Goal: Task Accomplishment & Management: Use online tool/utility

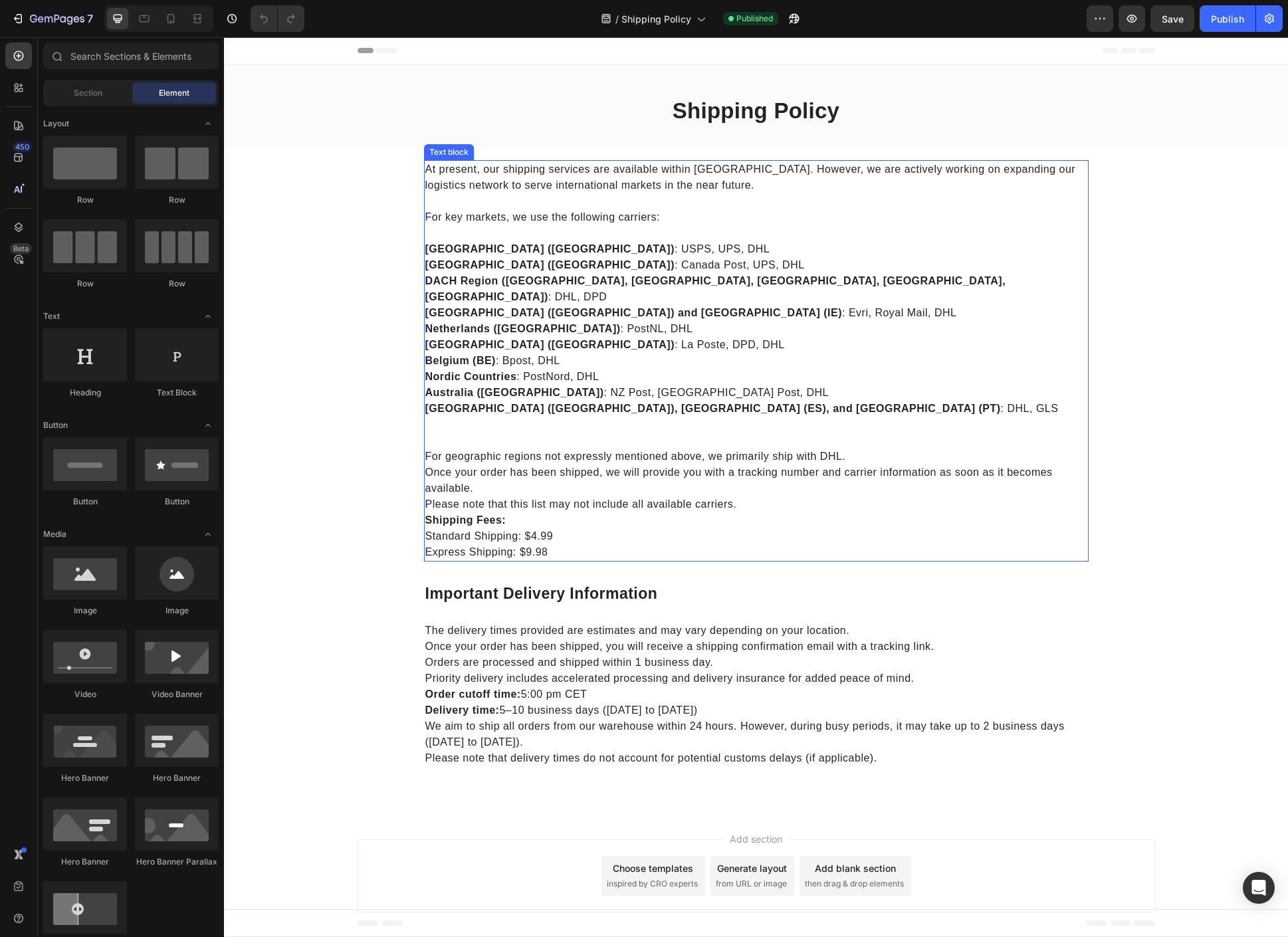
click at [767, 181] on p "At present, our shipping services are available within the United States. Howev…" at bounding box center [756, 177] width 662 height 32
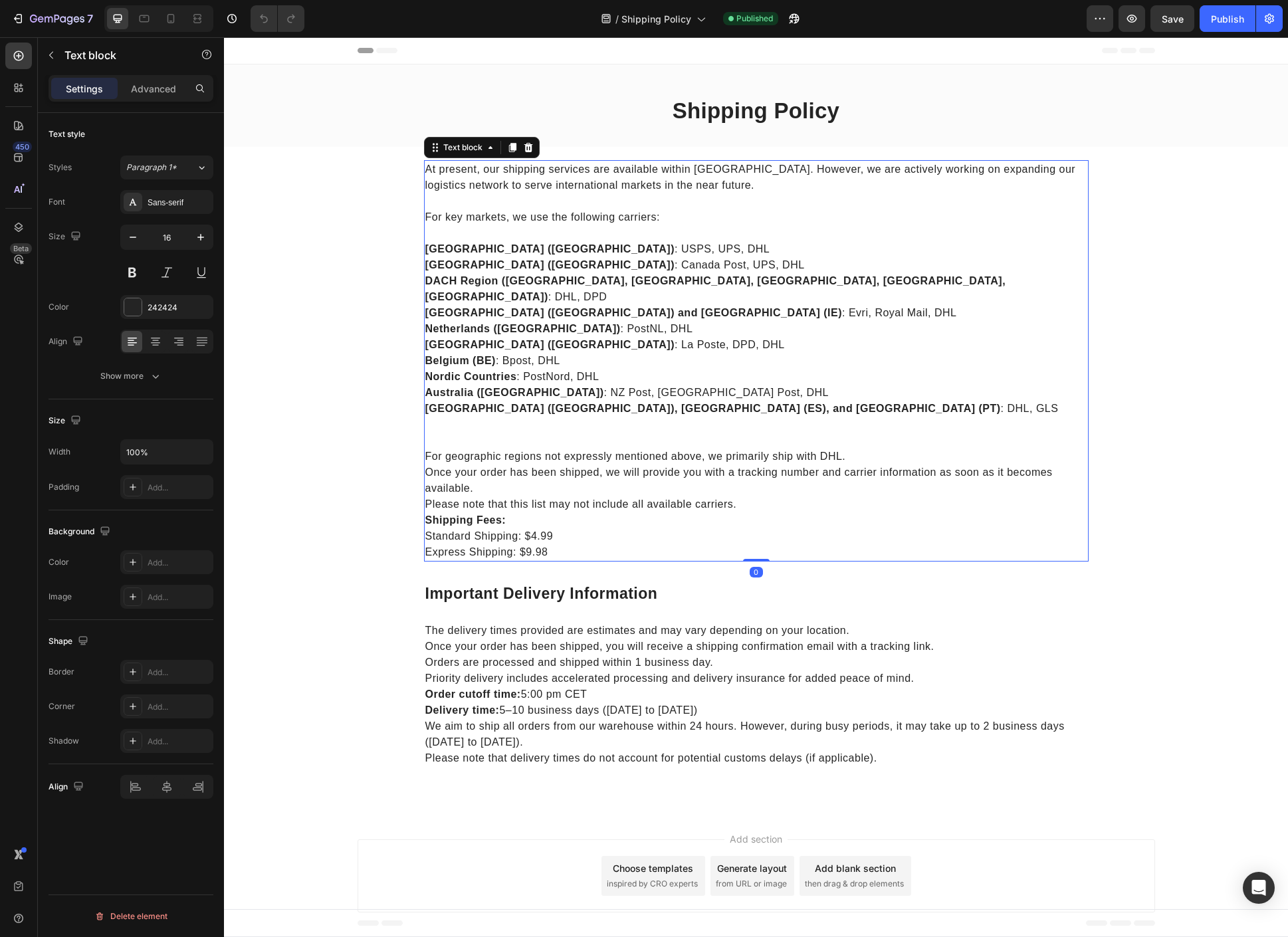
click at [767, 181] on p "At present, our shipping services are available within the United States. Howev…" at bounding box center [756, 177] width 662 height 32
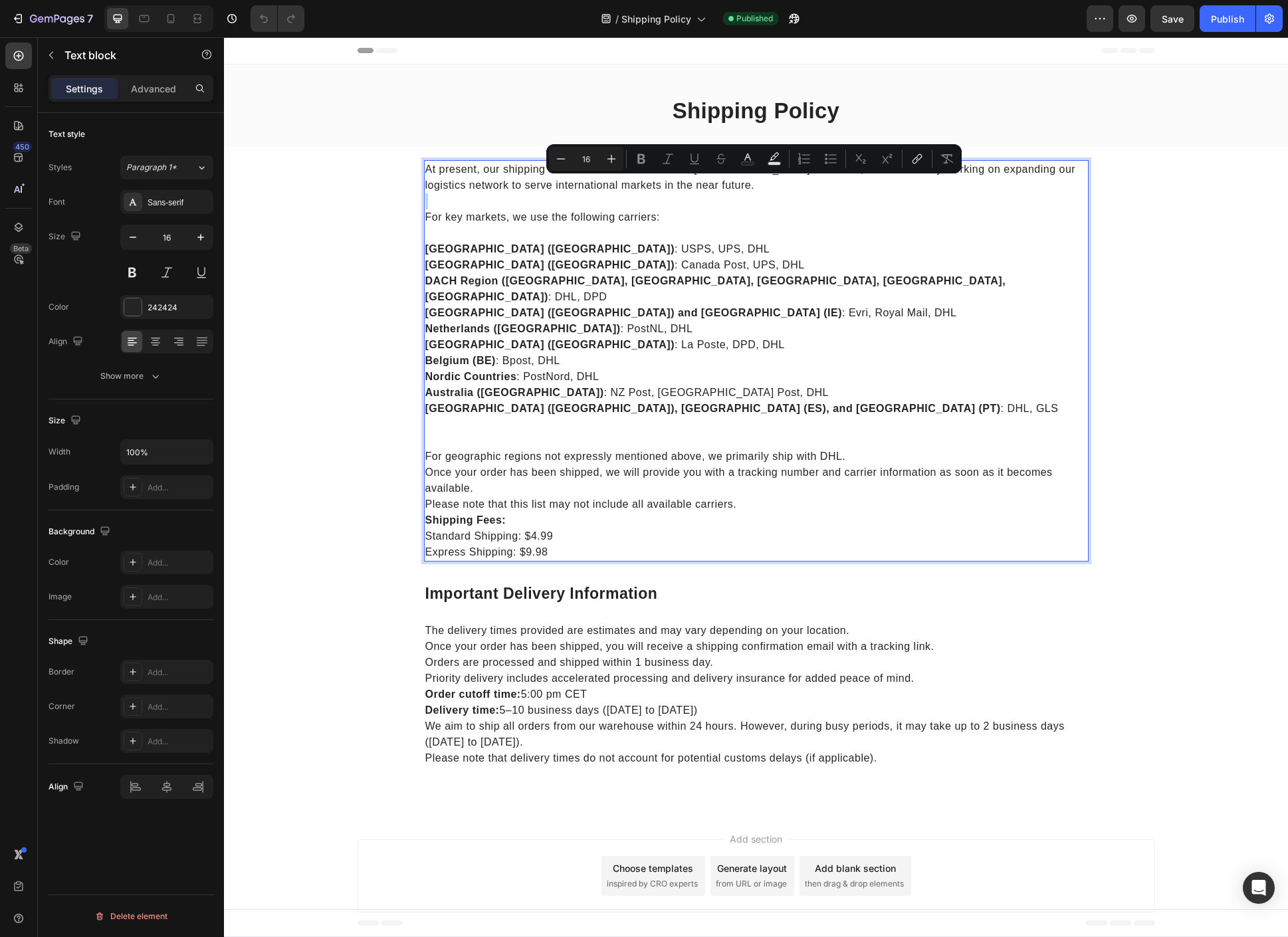
click at [764, 182] on p "At present, our shipping services are available within the United States. Howev…" at bounding box center [756, 177] width 662 height 32
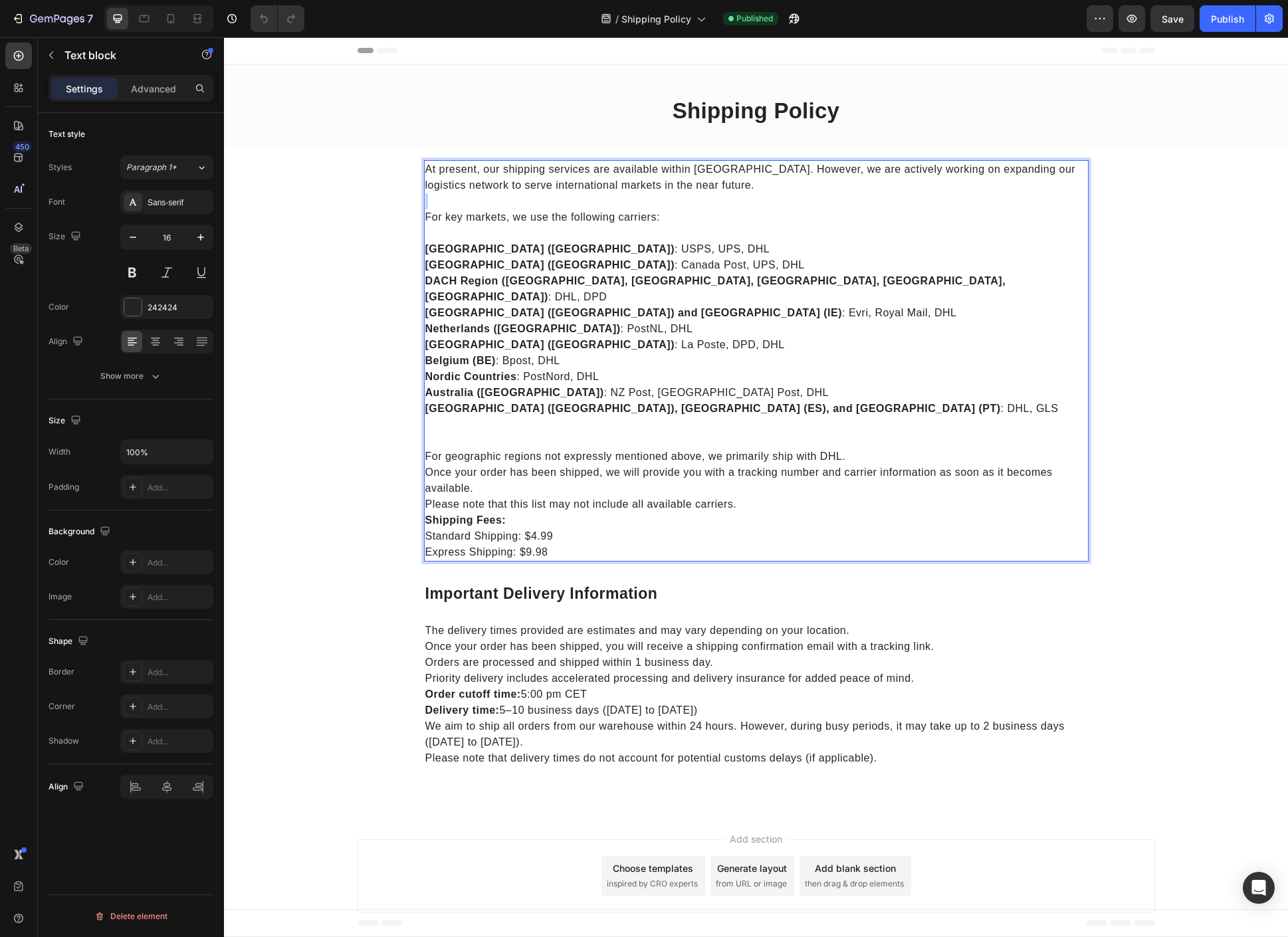
click at [764, 182] on p "At present, our shipping services are available within the United States. Howev…" at bounding box center [756, 177] width 662 height 32
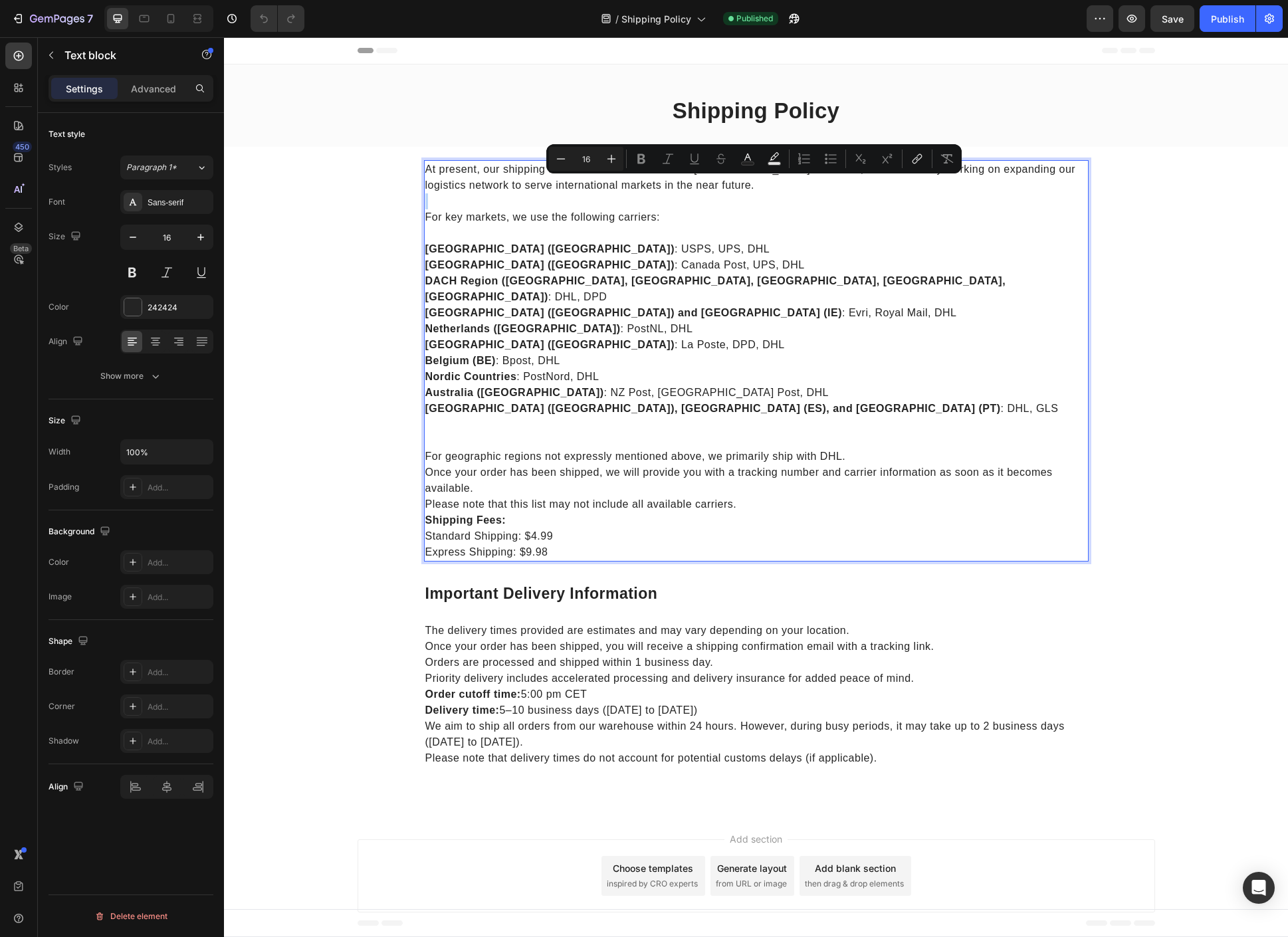
click at [778, 179] on p "At present, our shipping services are available within the United States. Howev…" at bounding box center [756, 177] width 662 height 32
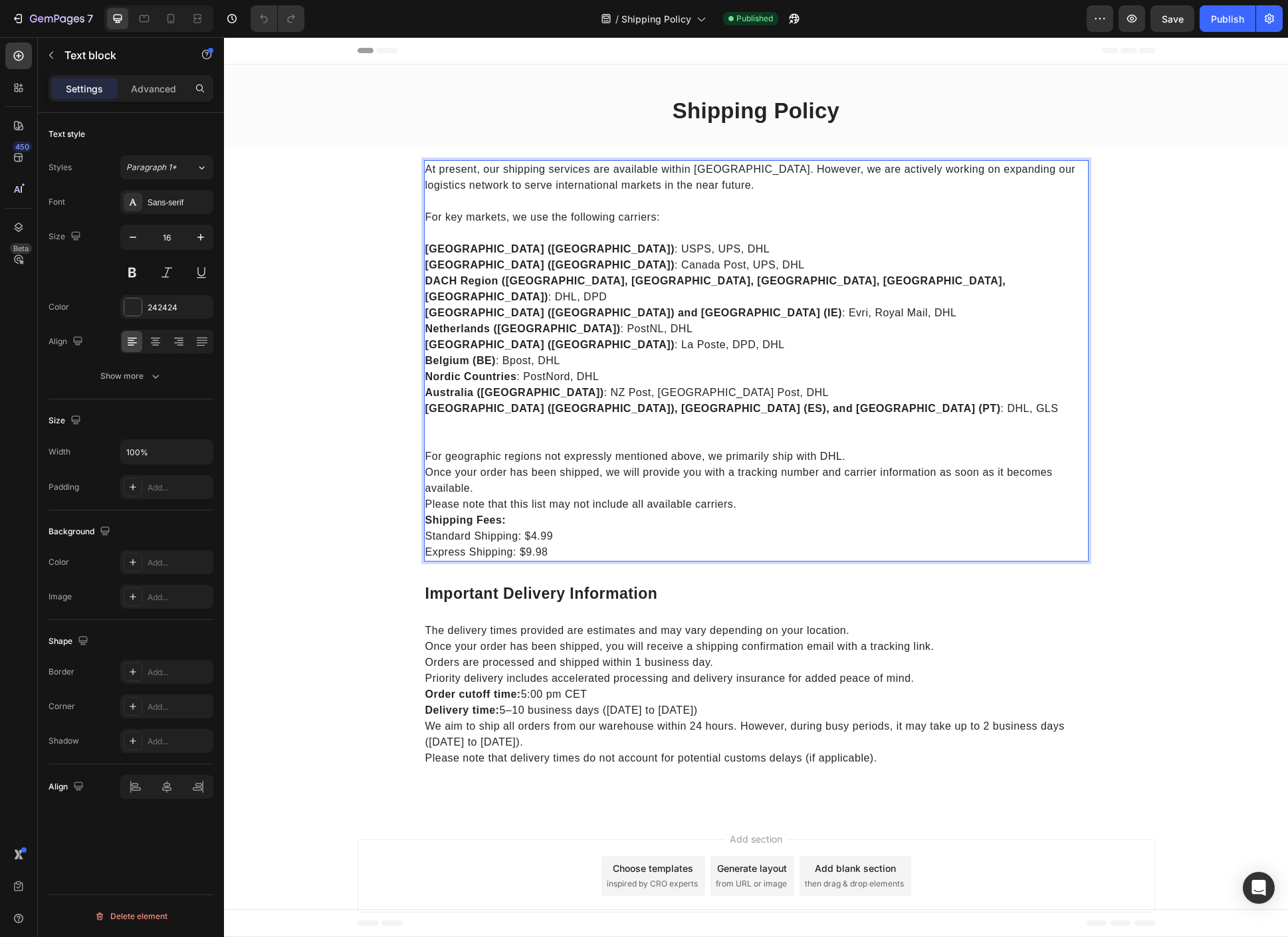
click at [781, 173] on p "At present, our shipping services are available within the United States. Howev…" at bounding box center [756, 177] width 662 height 32
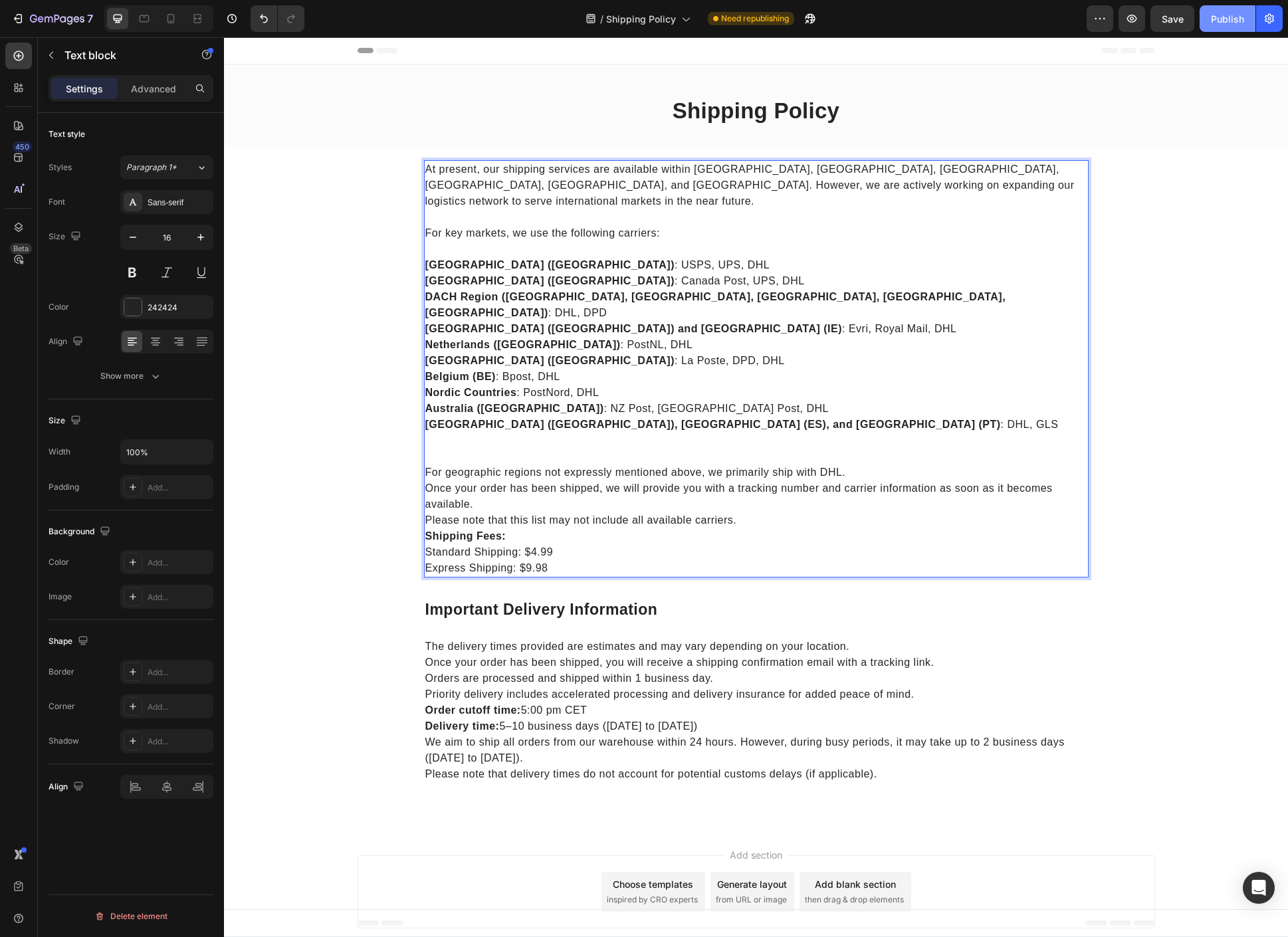
click at [1225, 23] on div "Publish" at bounding box center [1228, 19] width 33 height 14
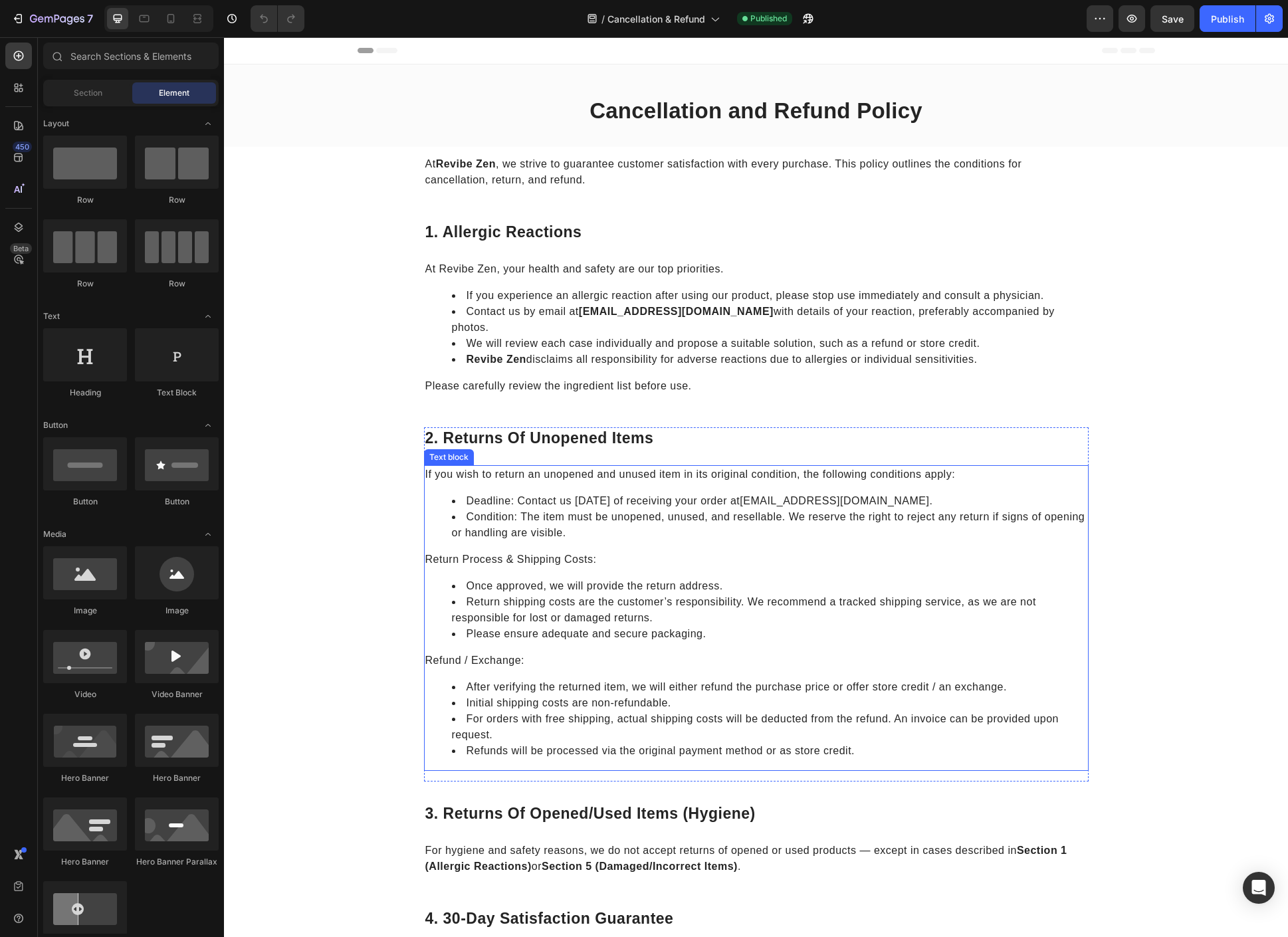
click at [647, 605] on li "Return shipping costs are the customer’s responsibility. We recommend a tracked…" at bounding box center [769, 610] width 635 height 32
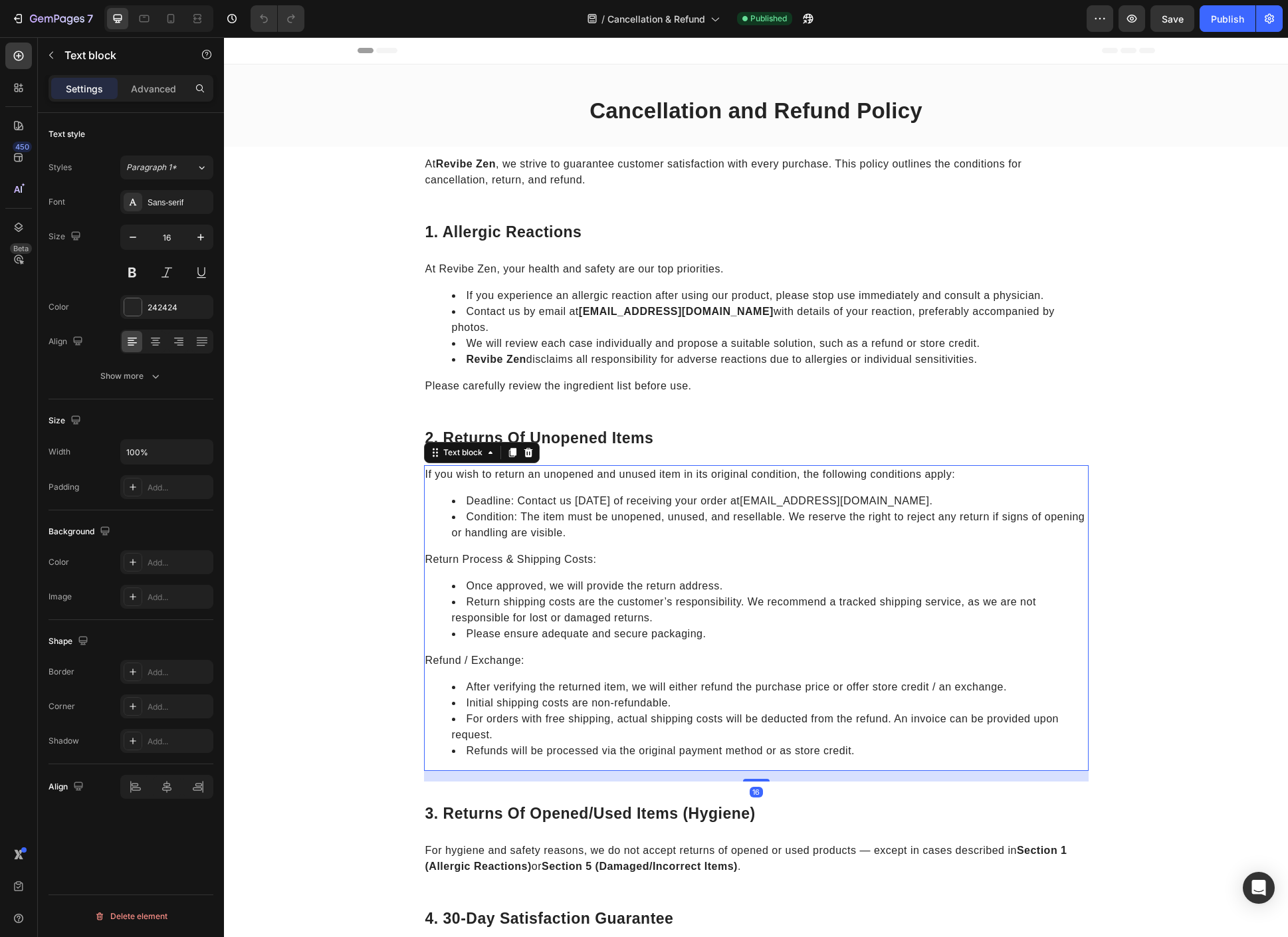
click at [647, 605] on li "Return shipping costs are the customer’s responsibility. We recommend a tracked…" at bounding box center [769, 610] width 635 height 32
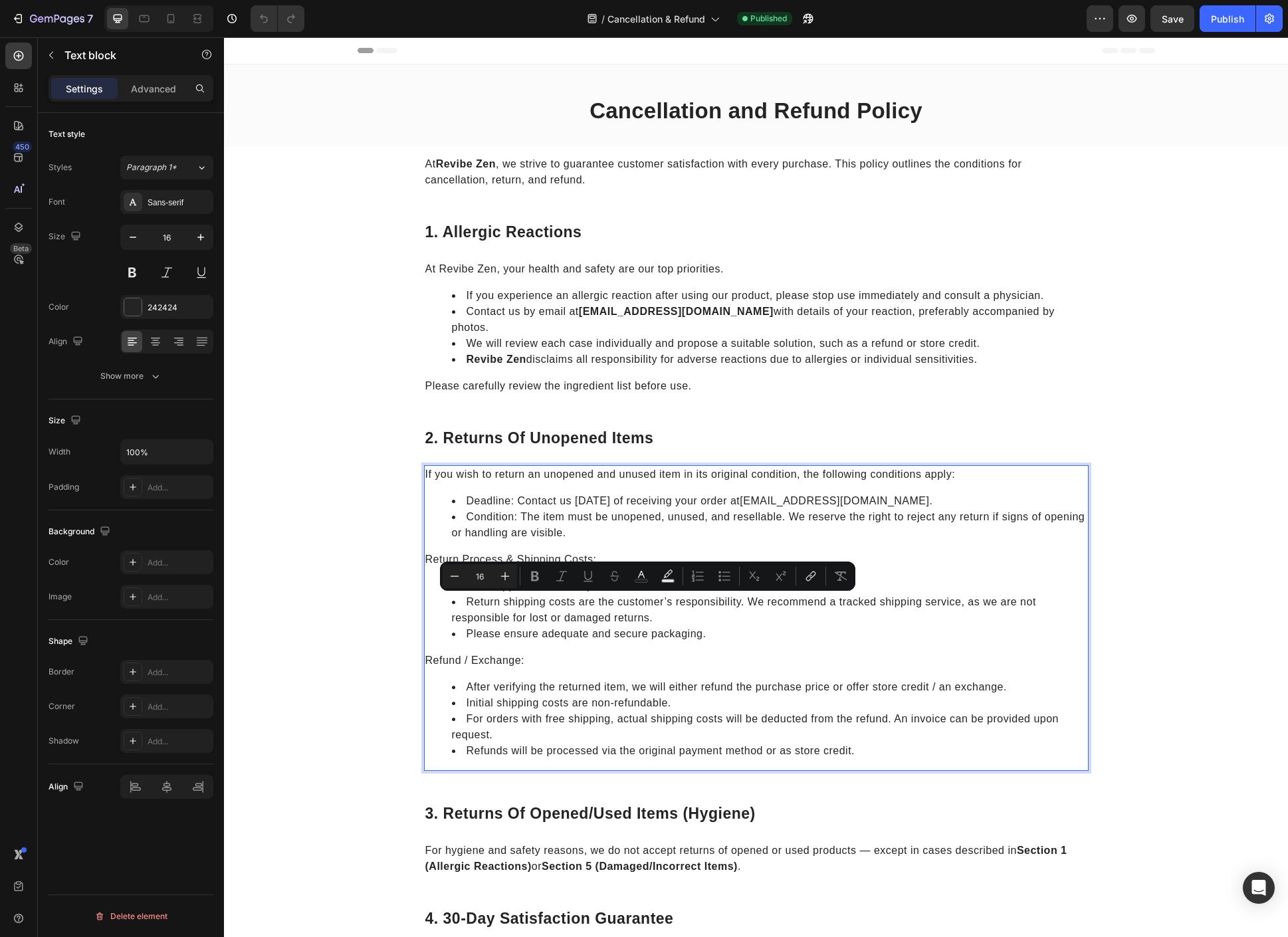
click at [870, 743] on li "Refunds will be processed via the original payment method or as store credit." at bounding box center [769, 751] width 635 height 16
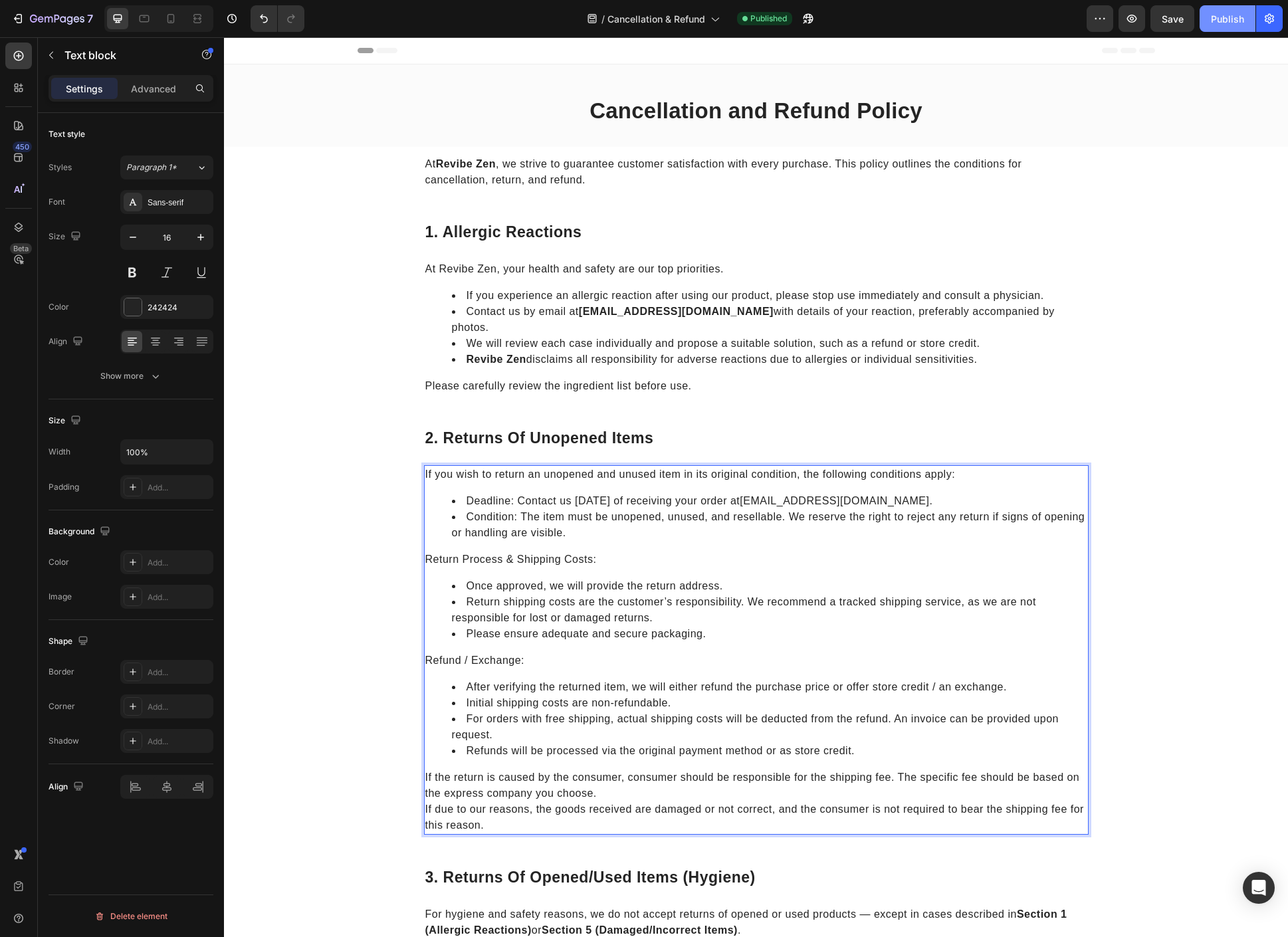
click at [1230, 24] on div "Publish" at bounding box center [1228, 19] width 33 height 14
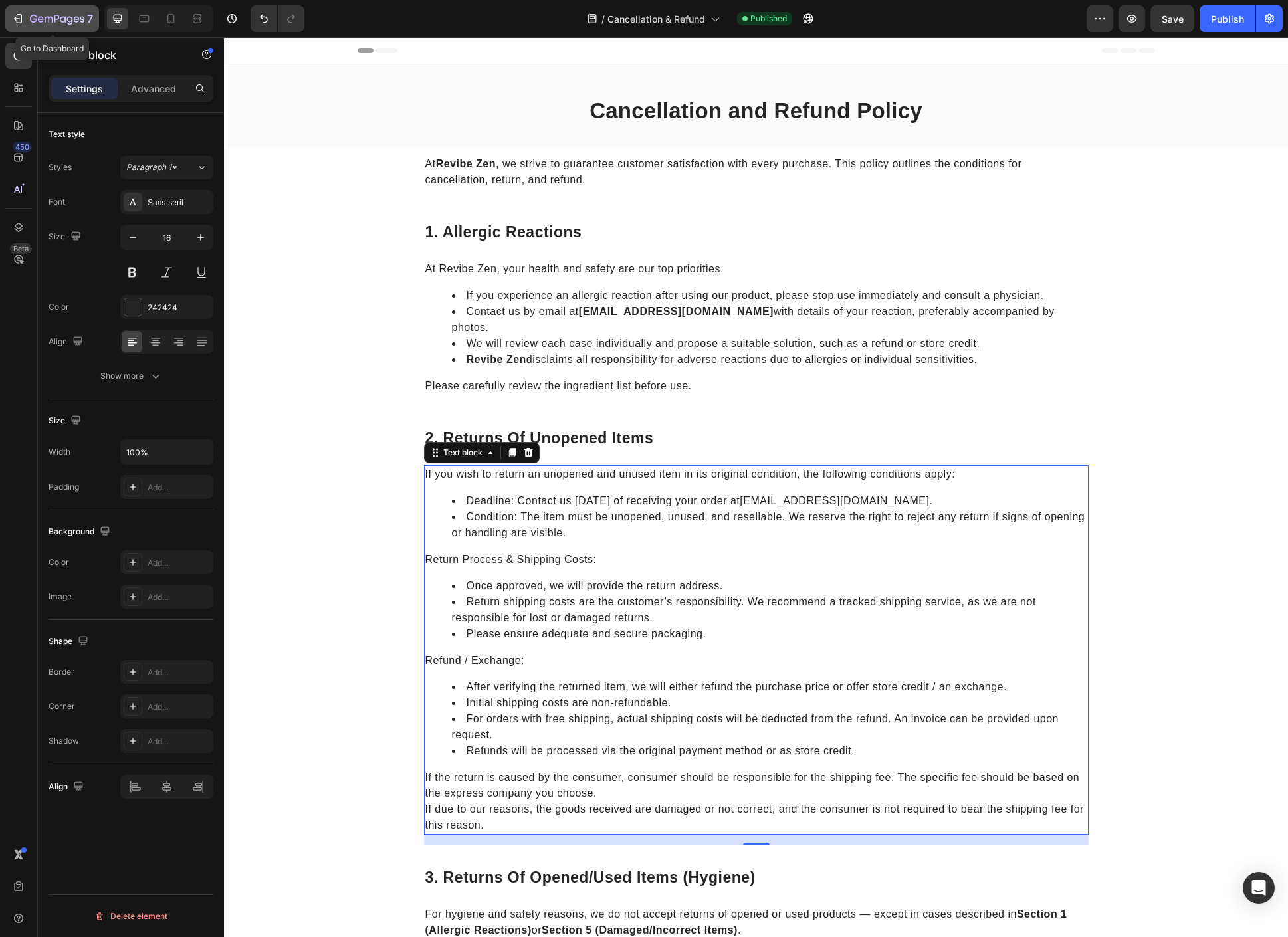
click at [11, 10] on div "7" at bounding box center [52, 18] width 82 height 16
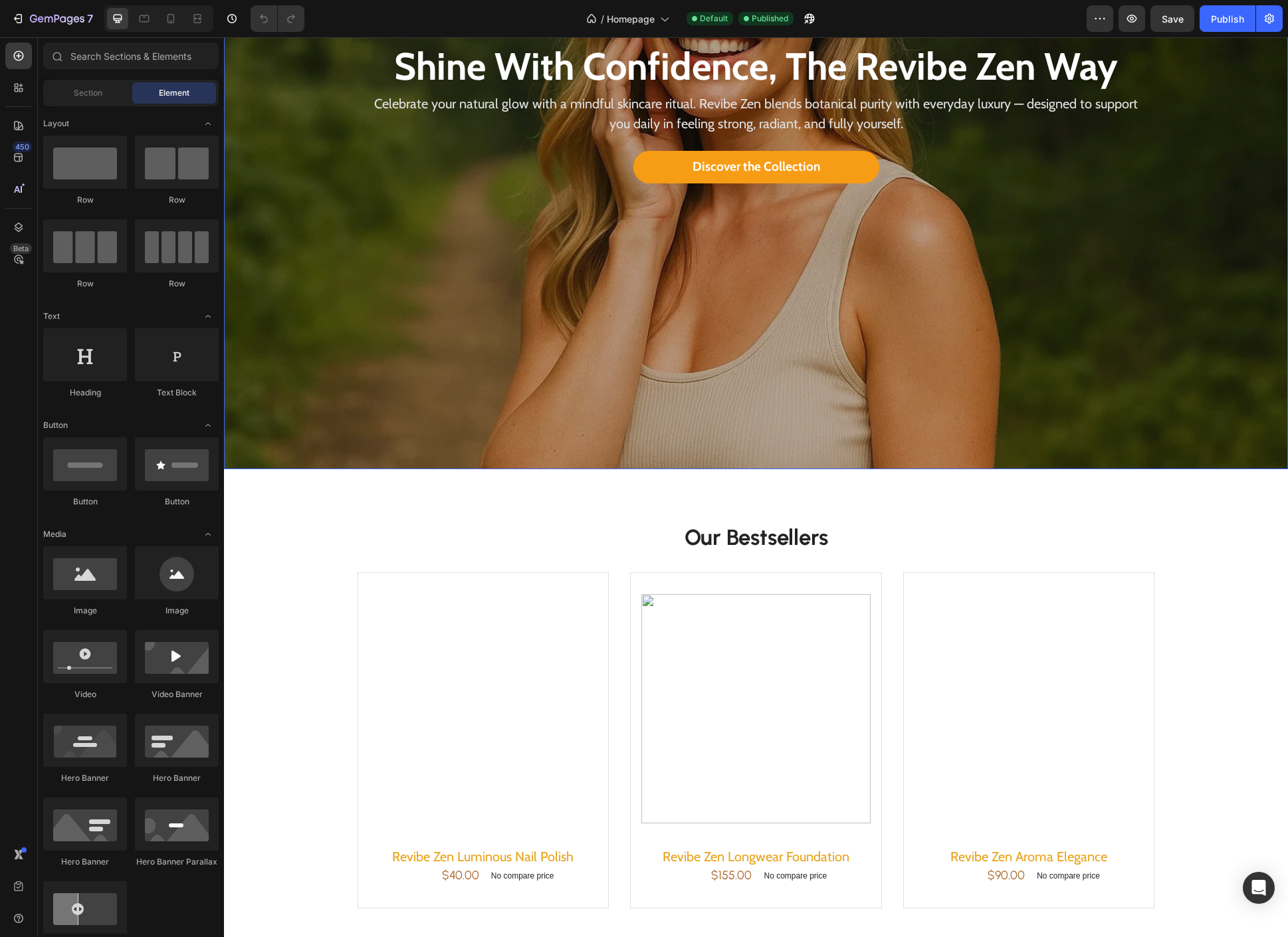
scroll to position [438, 0]
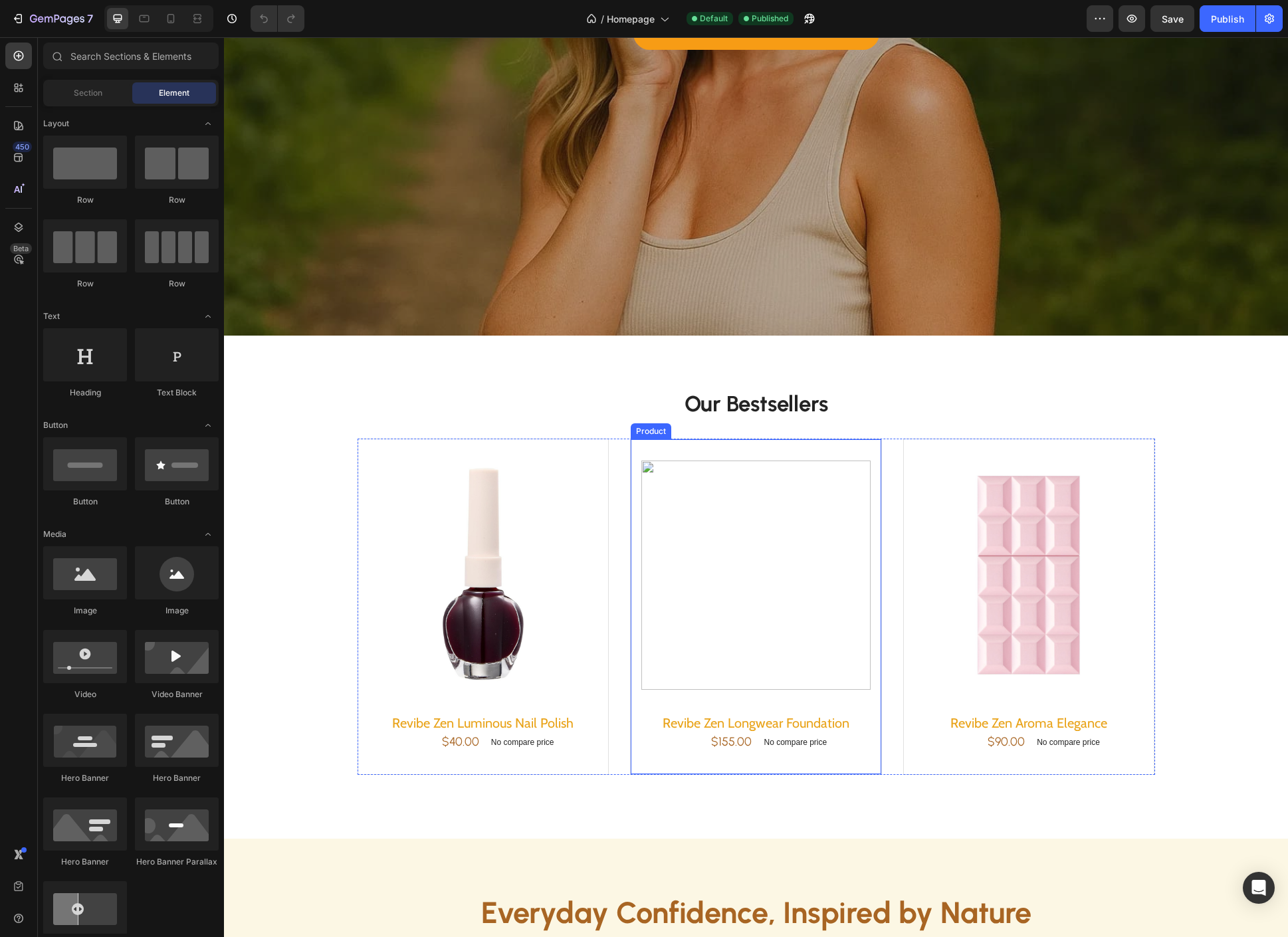
click at [743, 460] on img at bounding box center [756, 575] width 230 height 230
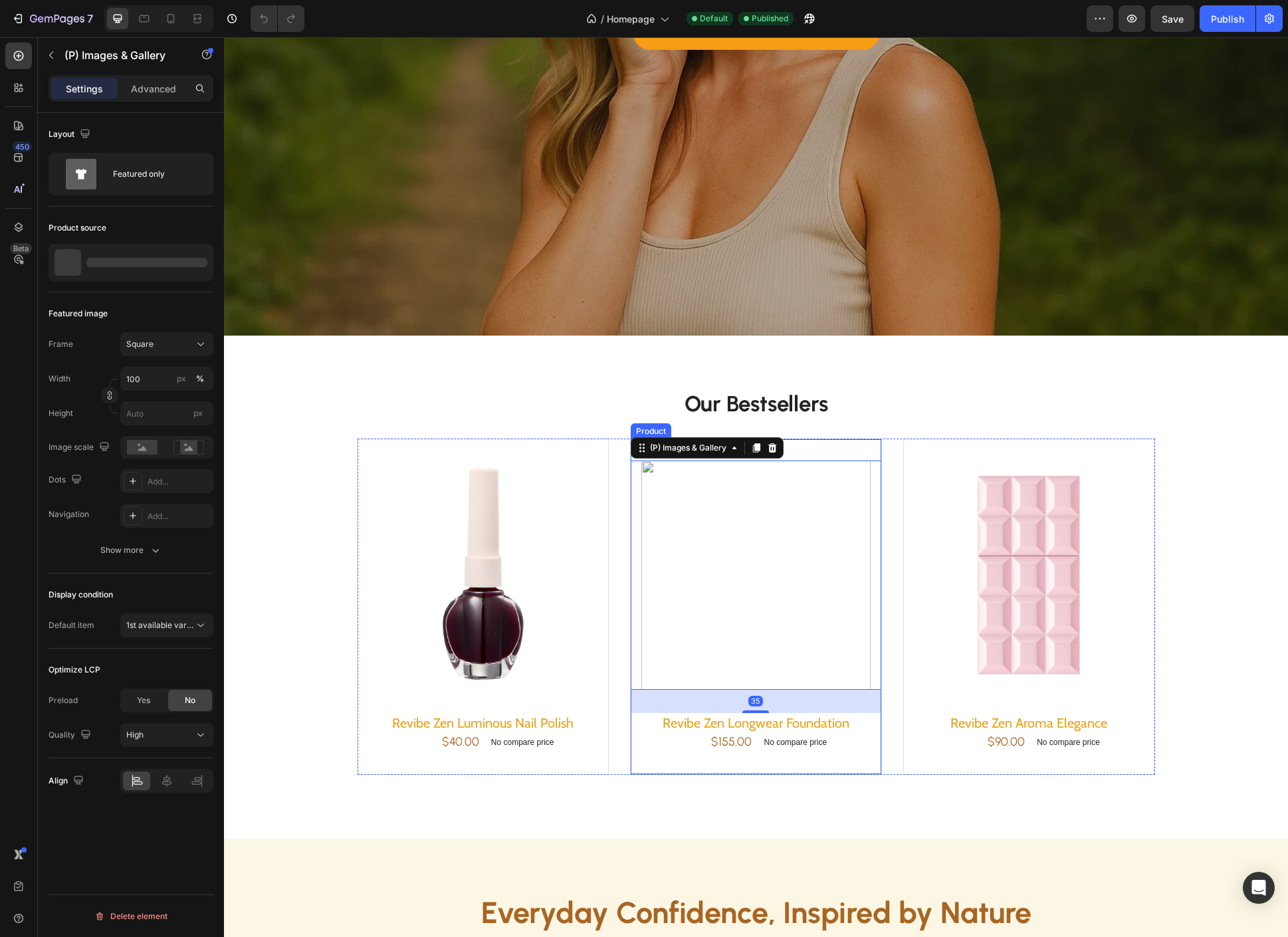
click at [798, 440] on div "(P) Images & Gallery 35 Revibe Zen Longwear Foundation Product Title $155.00 Pr…" at bounding box center [755, 606] width 252 height 336
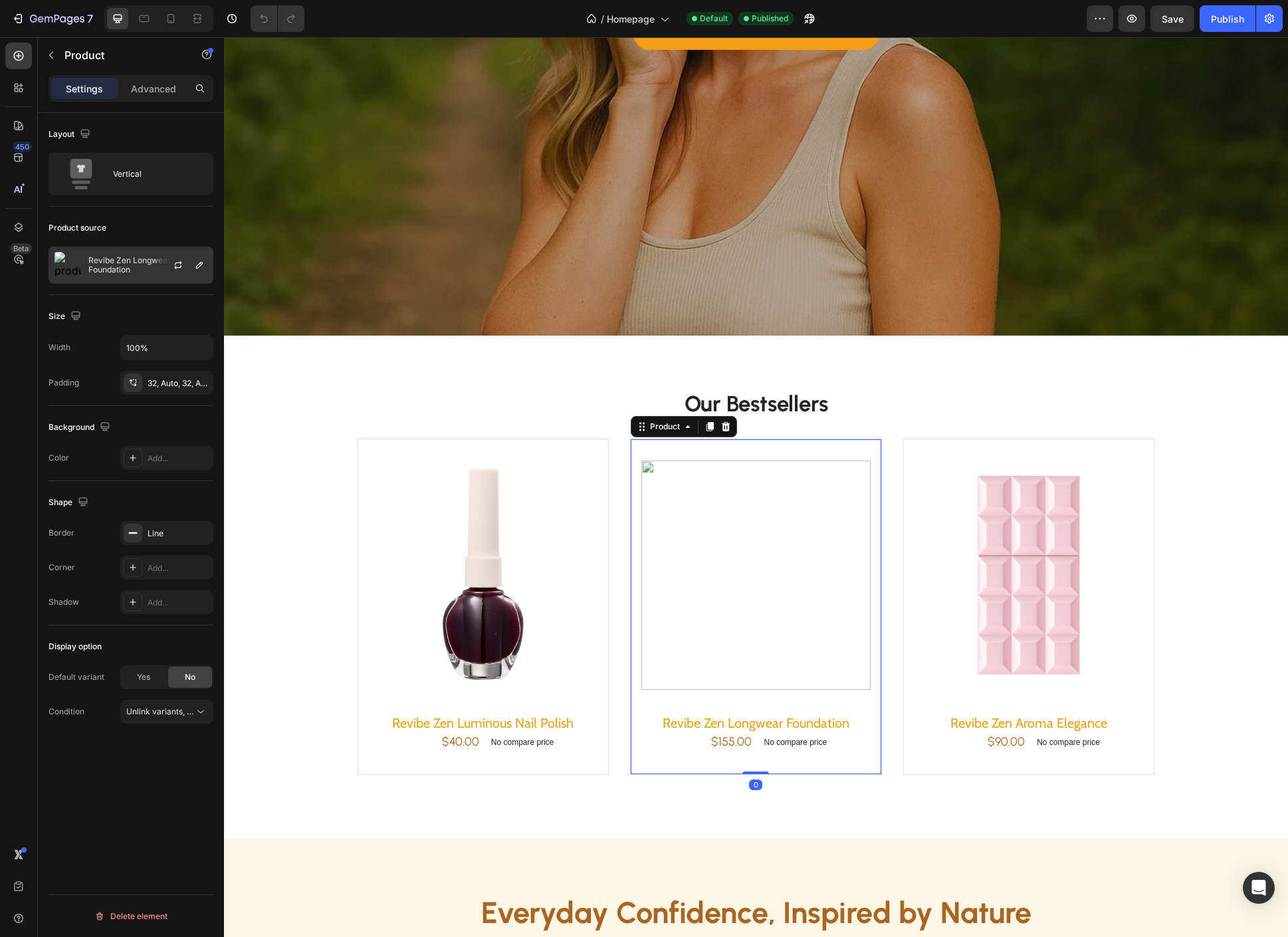
click at [129, 280] on div "Revibe Zen Longwear Foundation" at bounding box center [131, 264] width 164 height 37
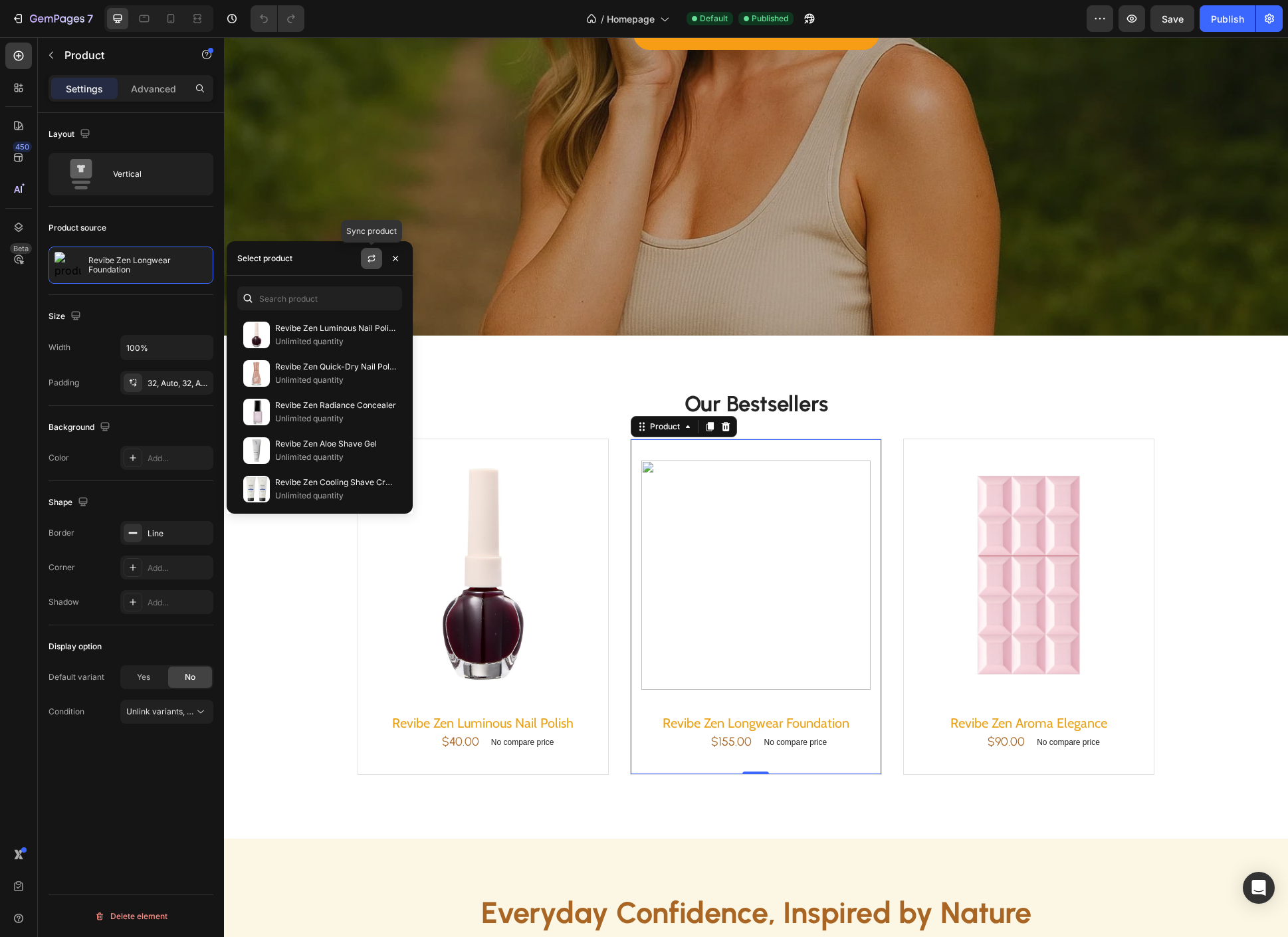
click at [376, 253] on icon "button" at bounding box center [372, 258] width 10 height 10
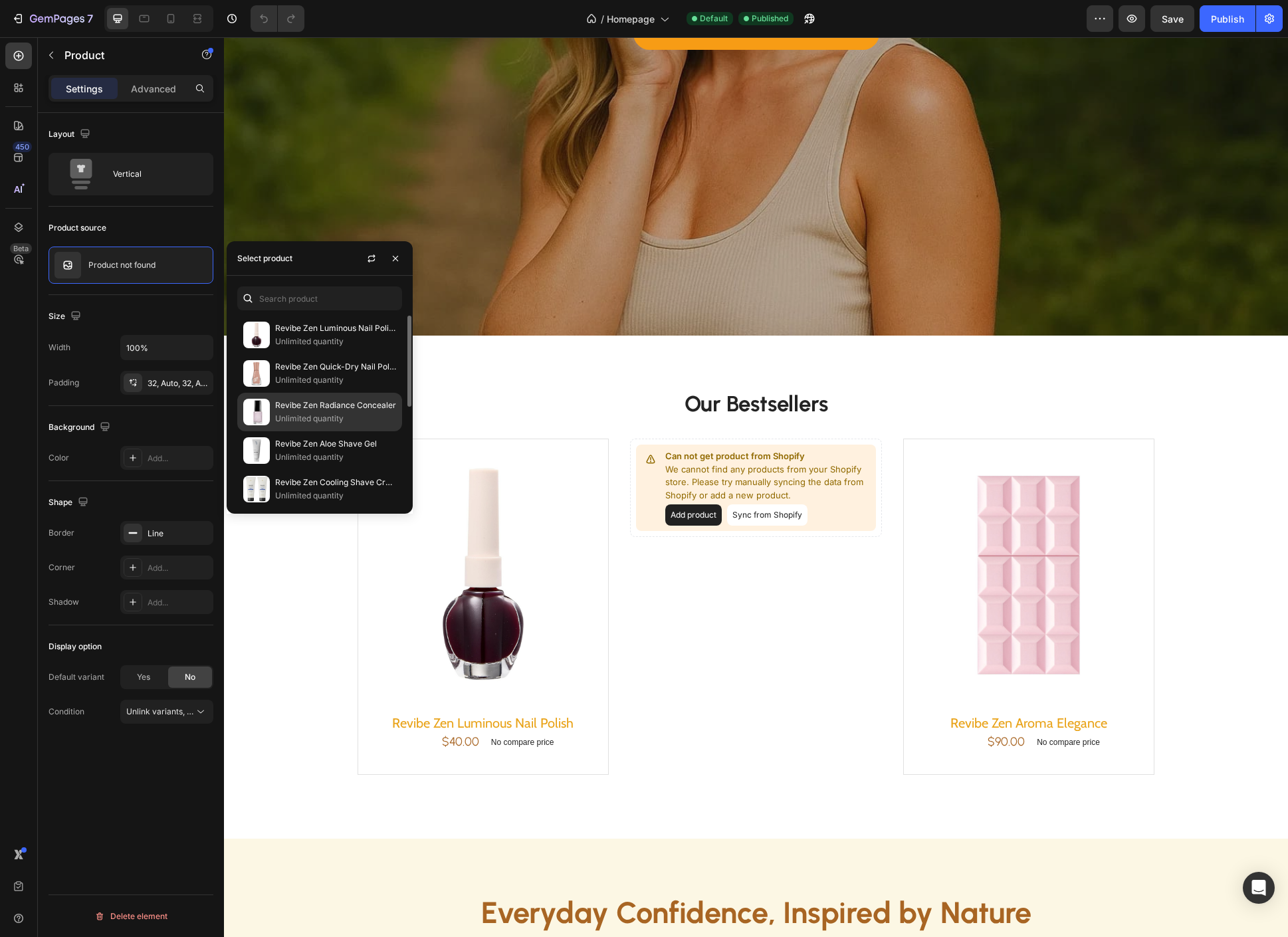
click at [324, 404] on p "Revibe Zen Radiance Concealer" at bounding box center [335, 405] width 121 height 13
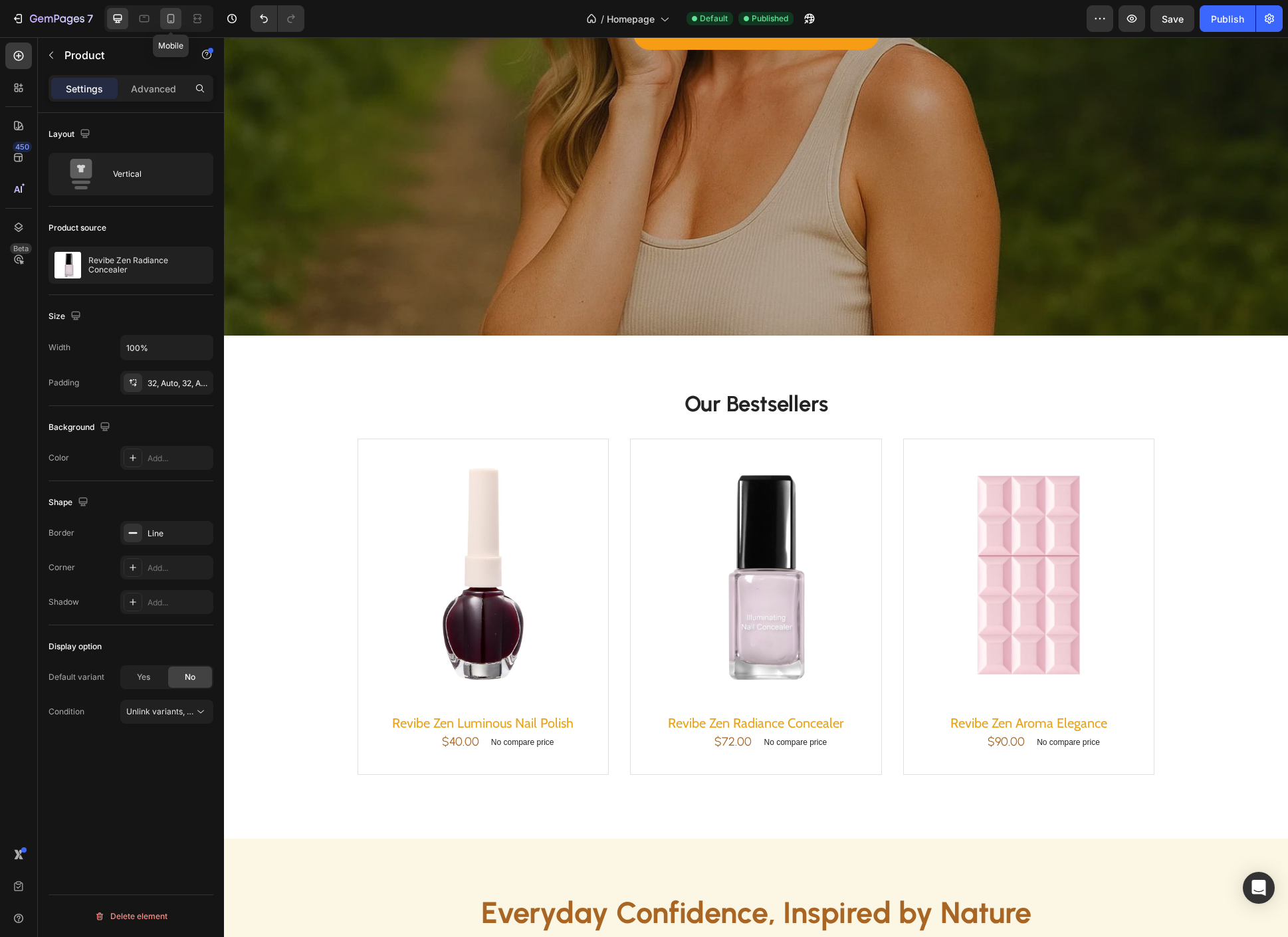
click at [171, 23] on icon at bounding box center [171, 18] width 13 height 13
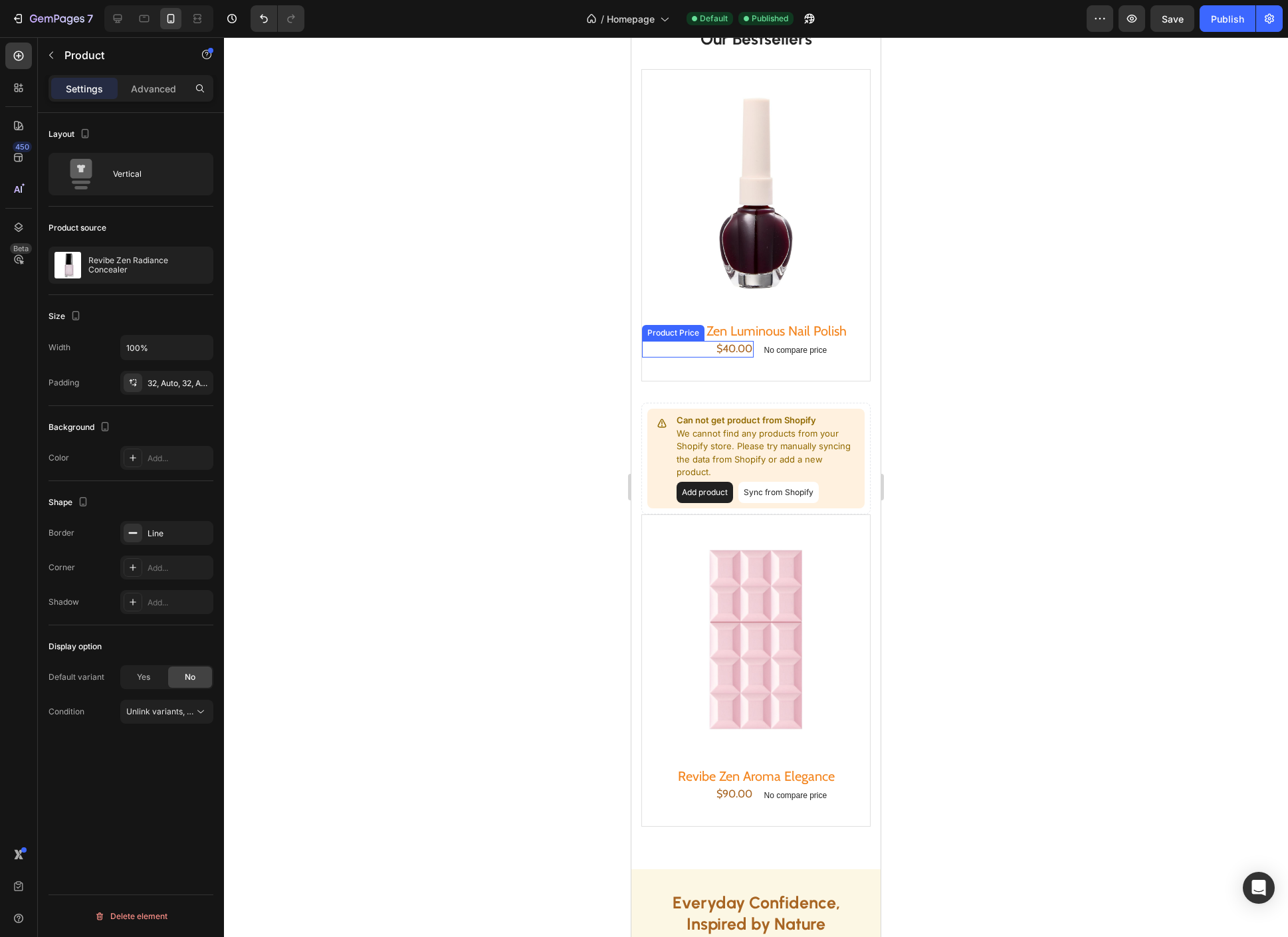
scroll to position [392, 0]
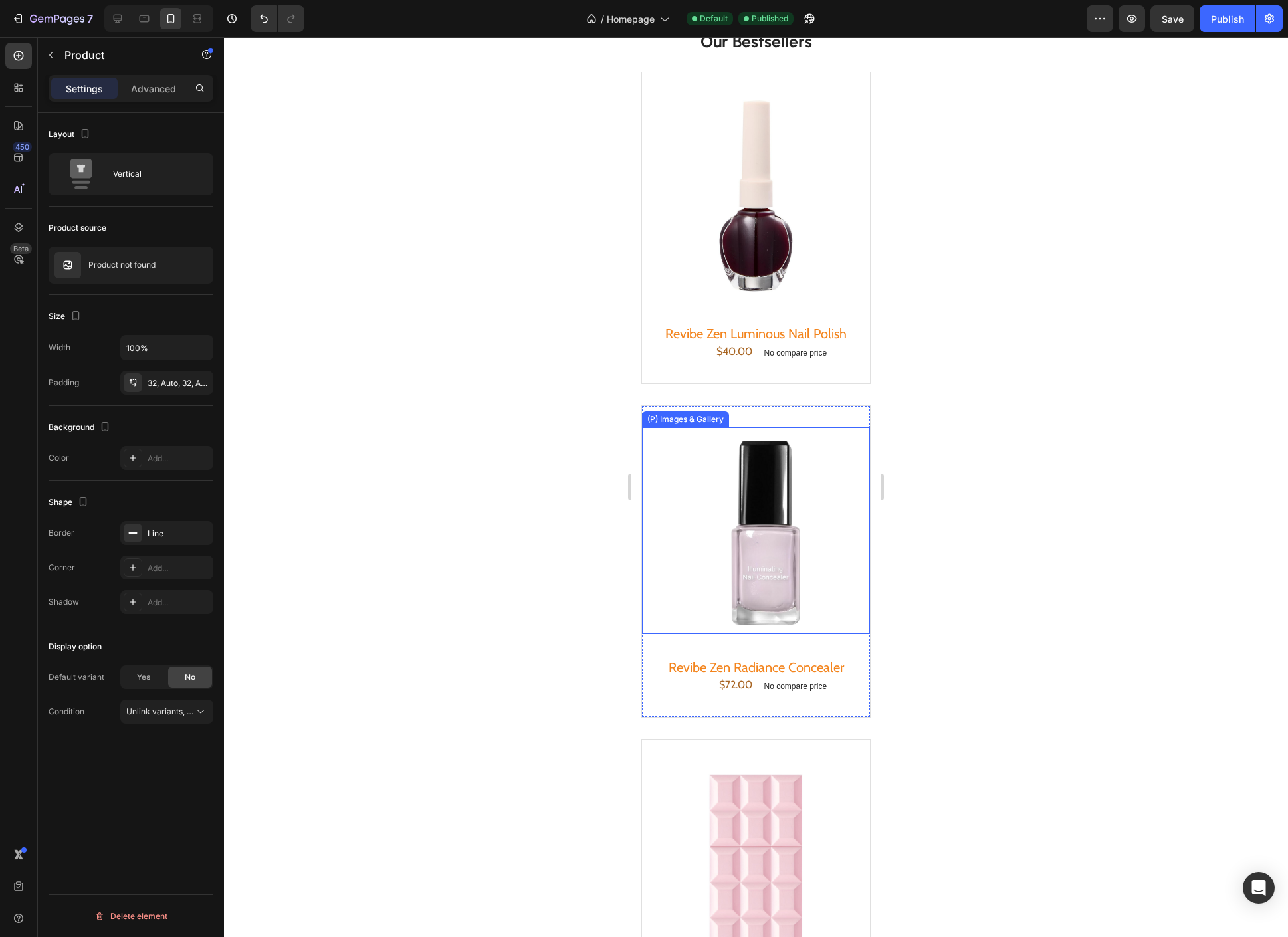
click at [672, 458] on img at bounding box center [756, 531] width 207 height 207
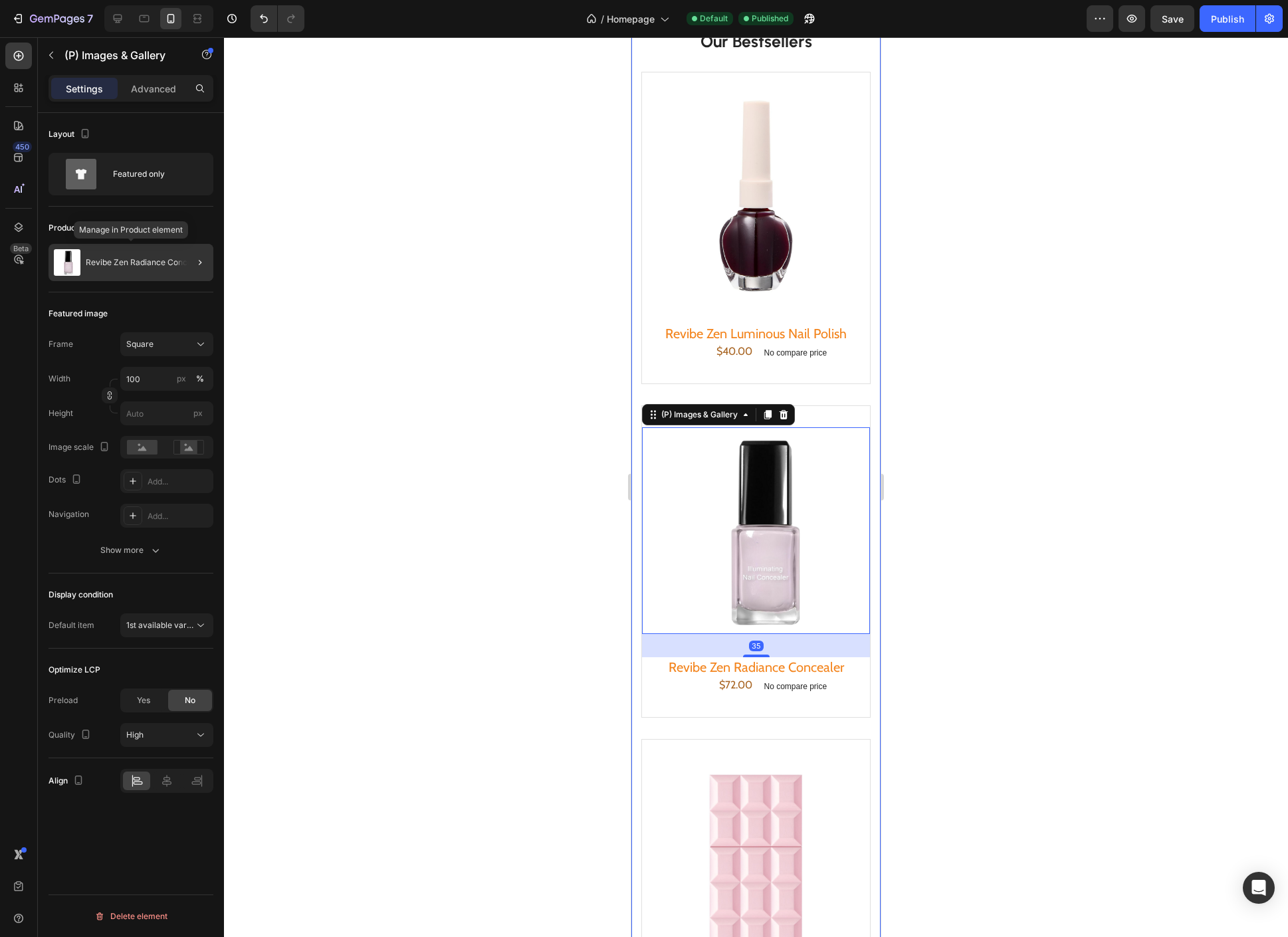
click at [138, 252] on div "Revibe Zen Radiance Concealer" at bounding box center [131, 262] width 164 height 37
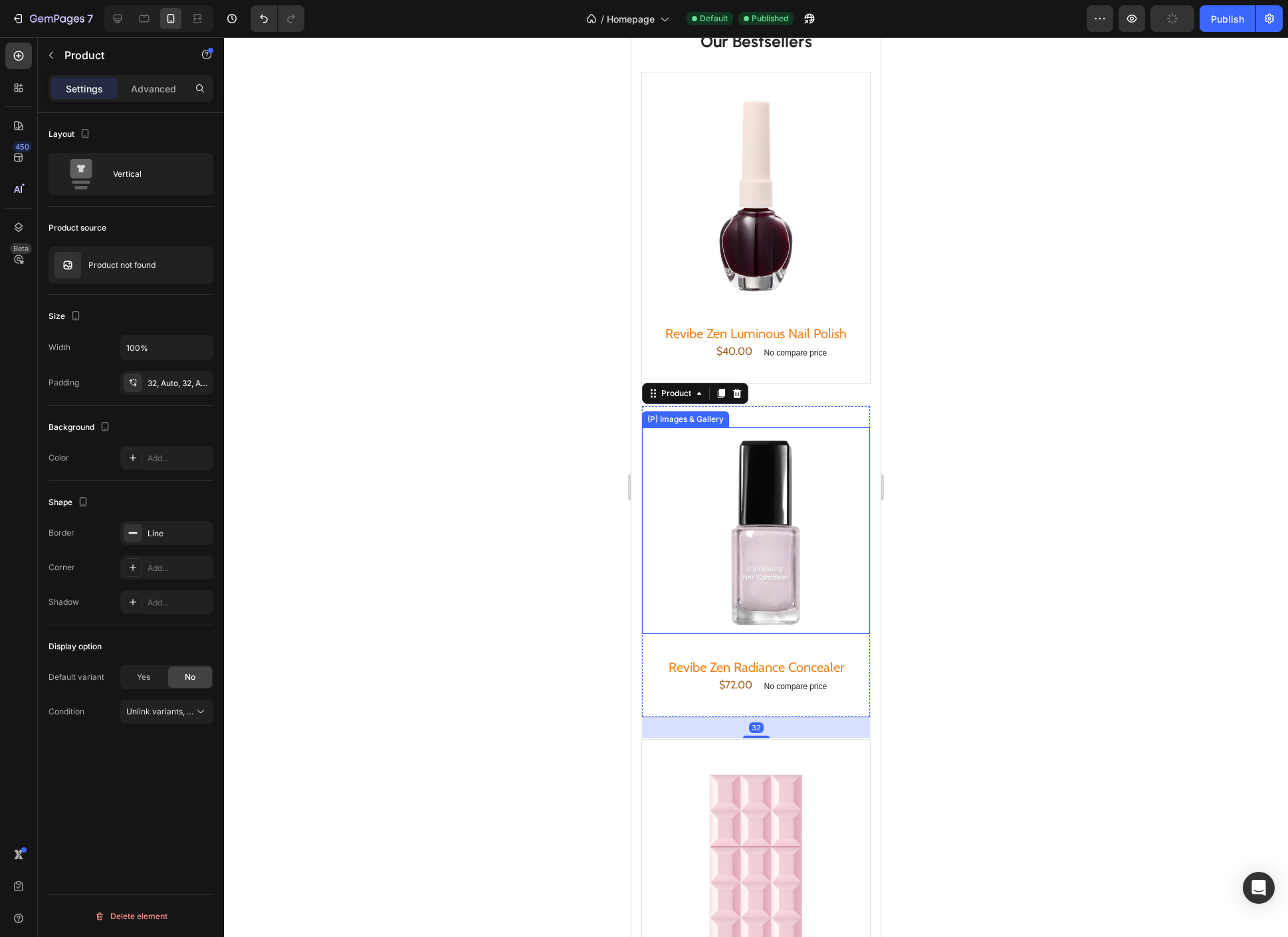
scroll to position [394, 0]
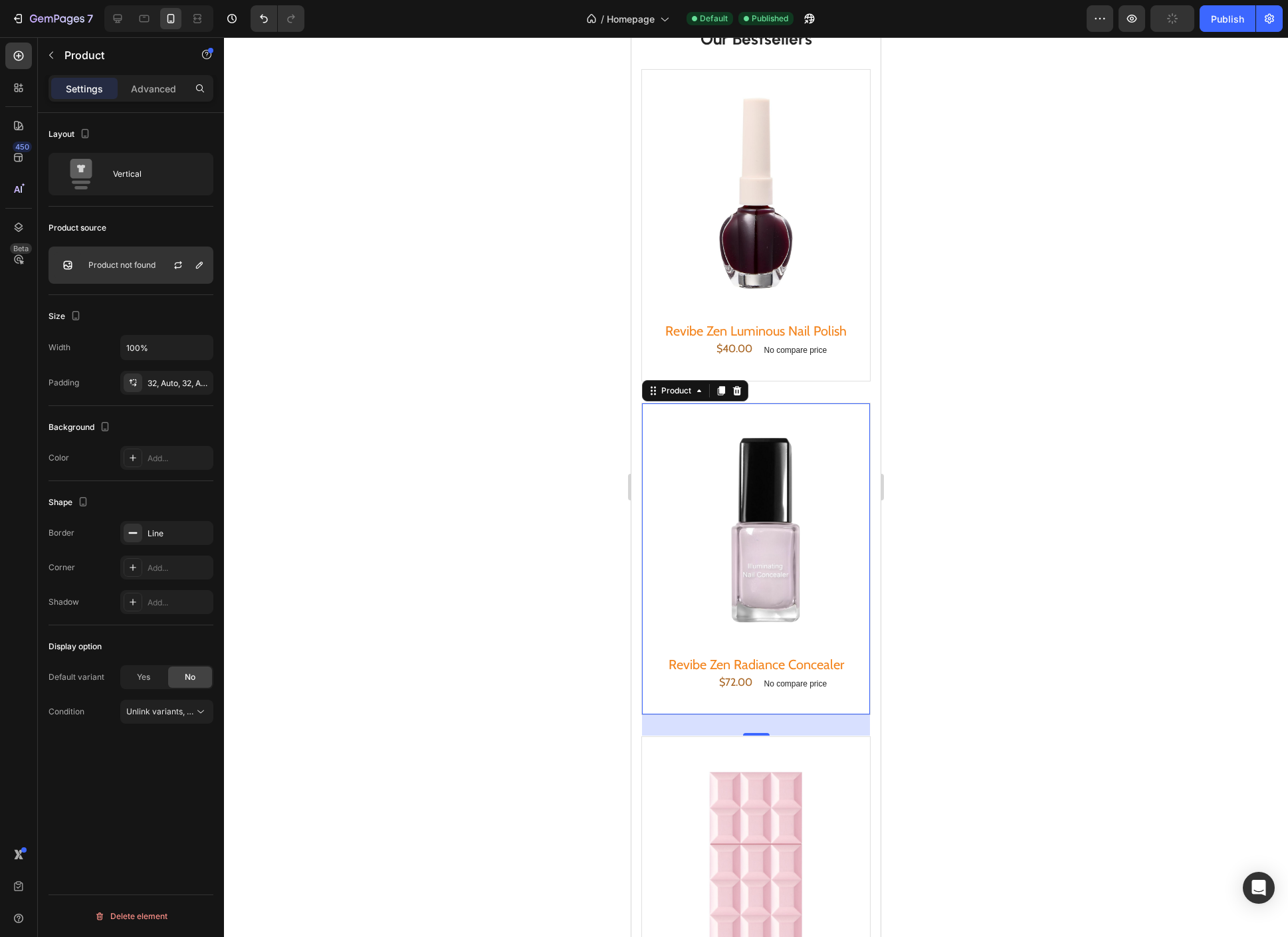
click at [118, 266] on p "Product not found" at bounding box center [122, 264] width 67 height 10
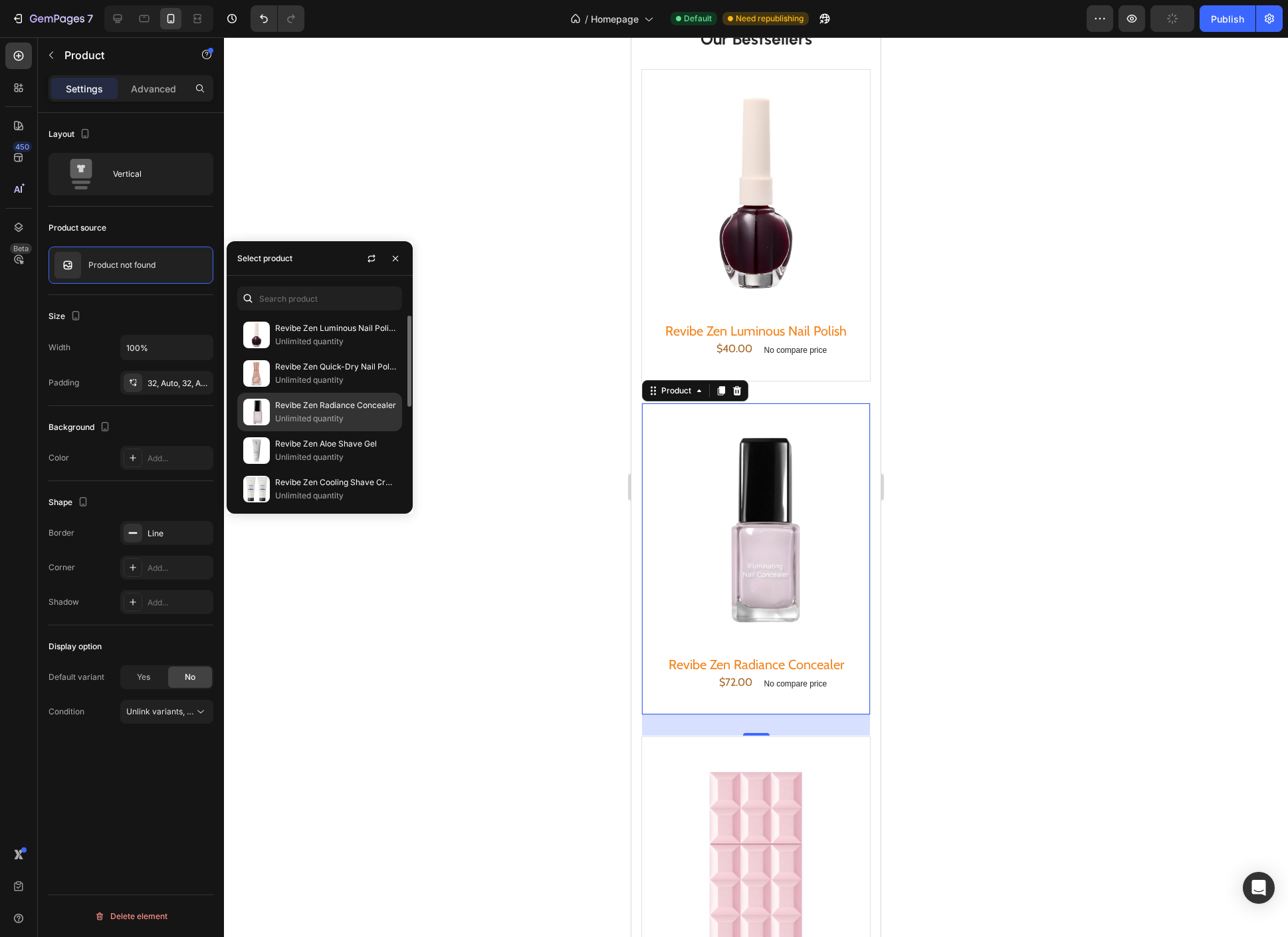
click at [278, 398] on p "Revibe Zen Radiance Concealer" at bounding box center [335, 405] width 121 height 13
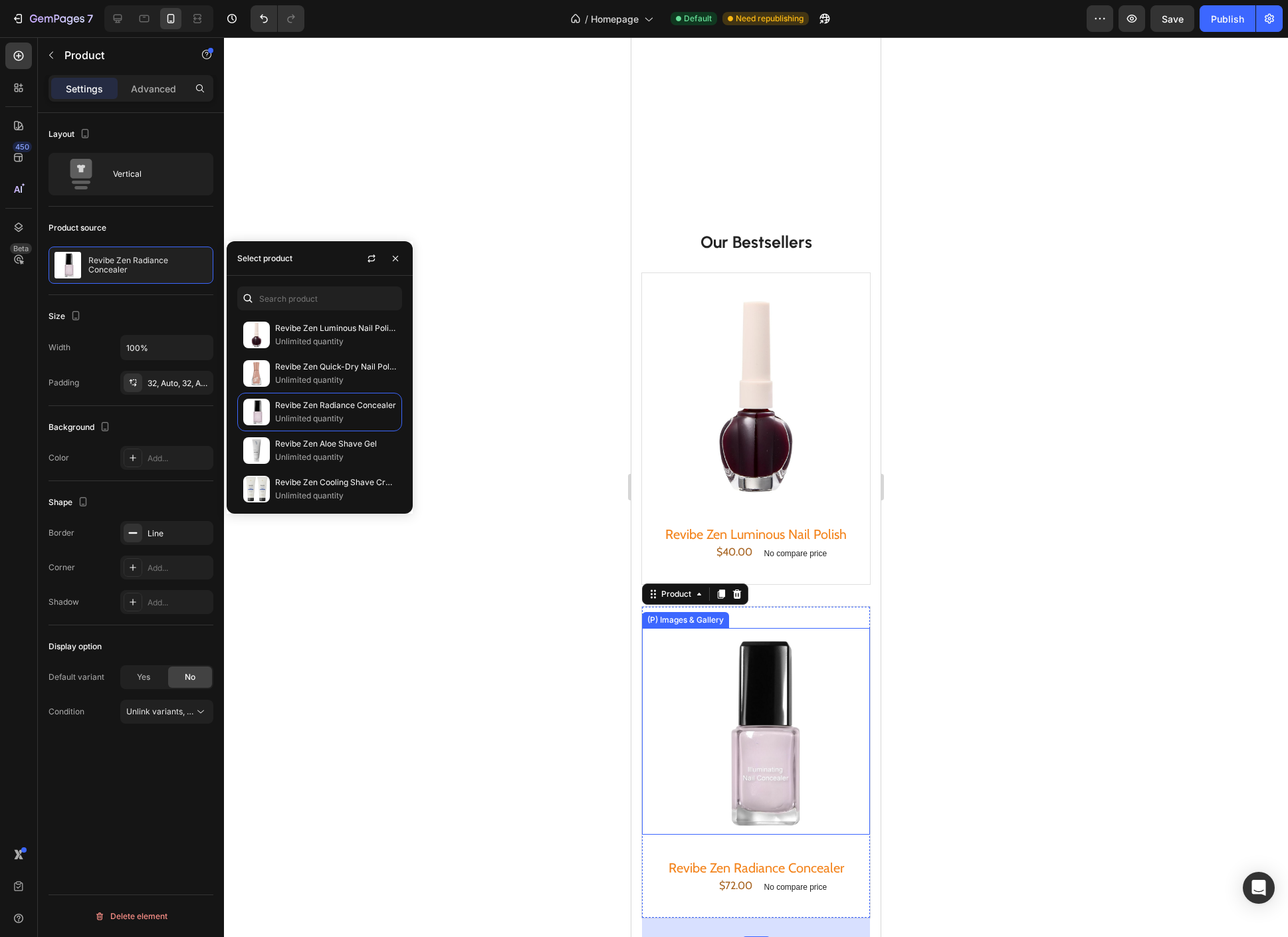
scroll to position [0, 0]
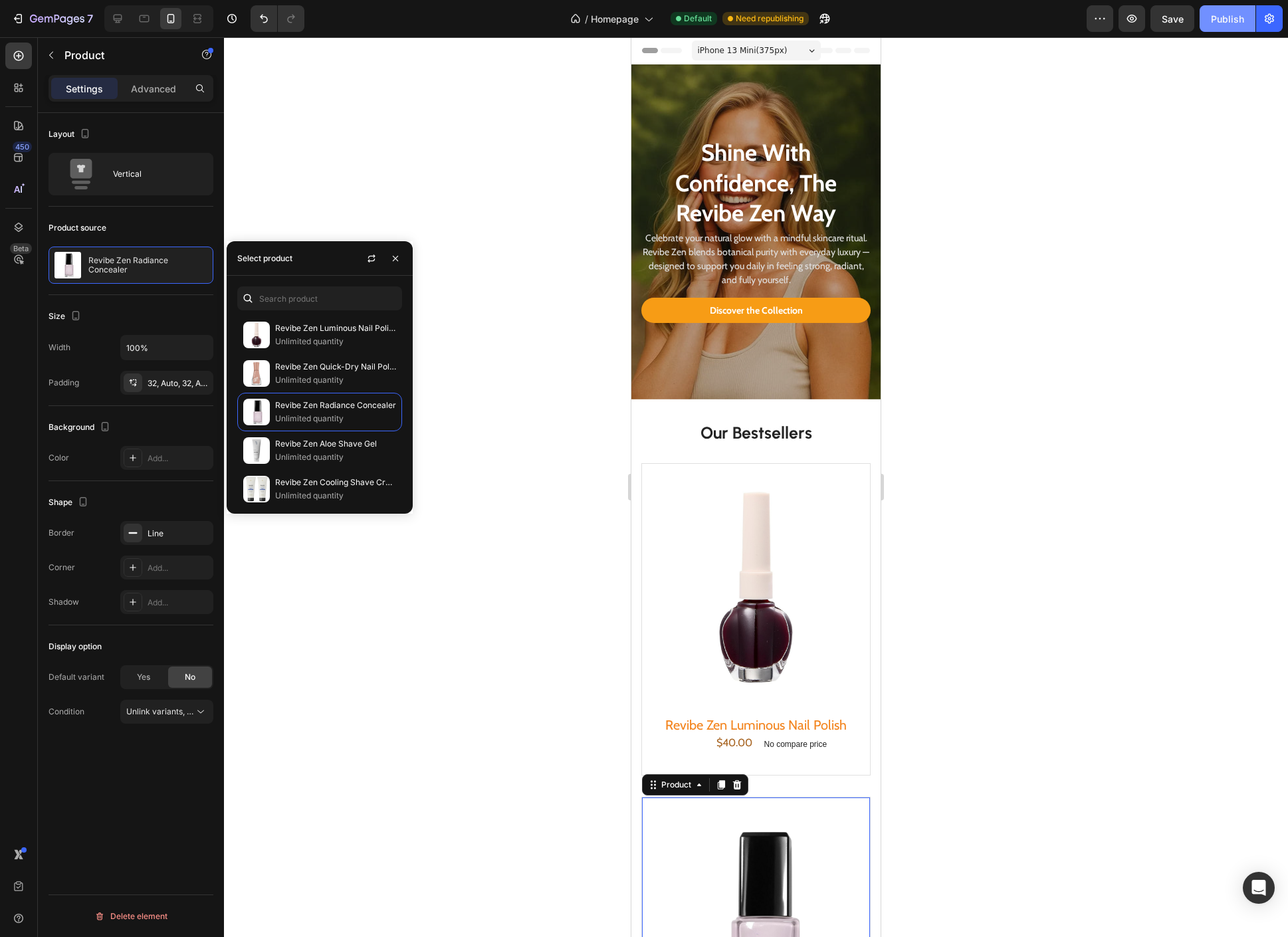
click at [1222, 27] on button "Publish" at bounding box center [1228, 18] width 56 height 27
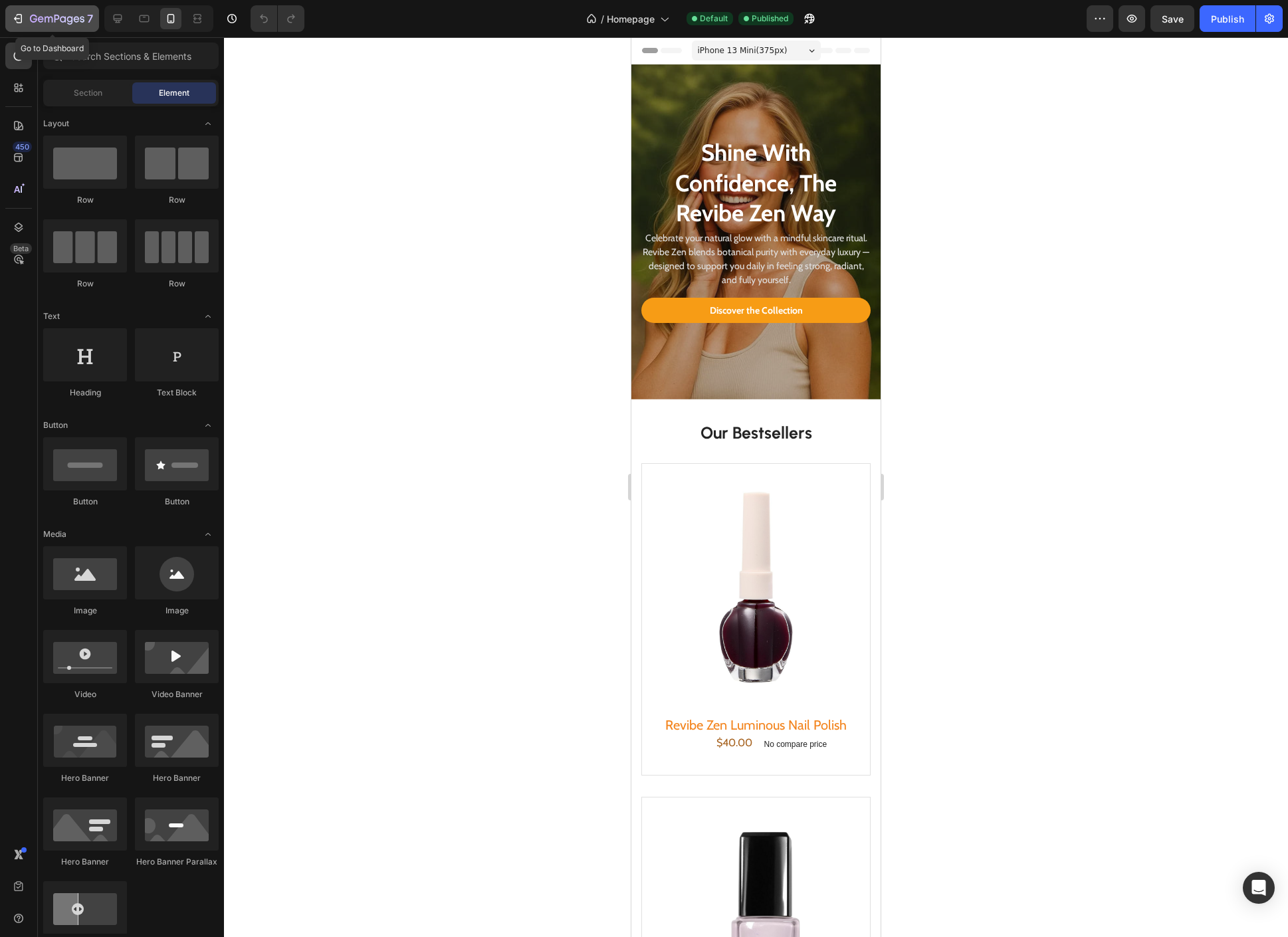
click at [31, 22] on icon "button" at bounding box center [57, 19] width 55 height 11
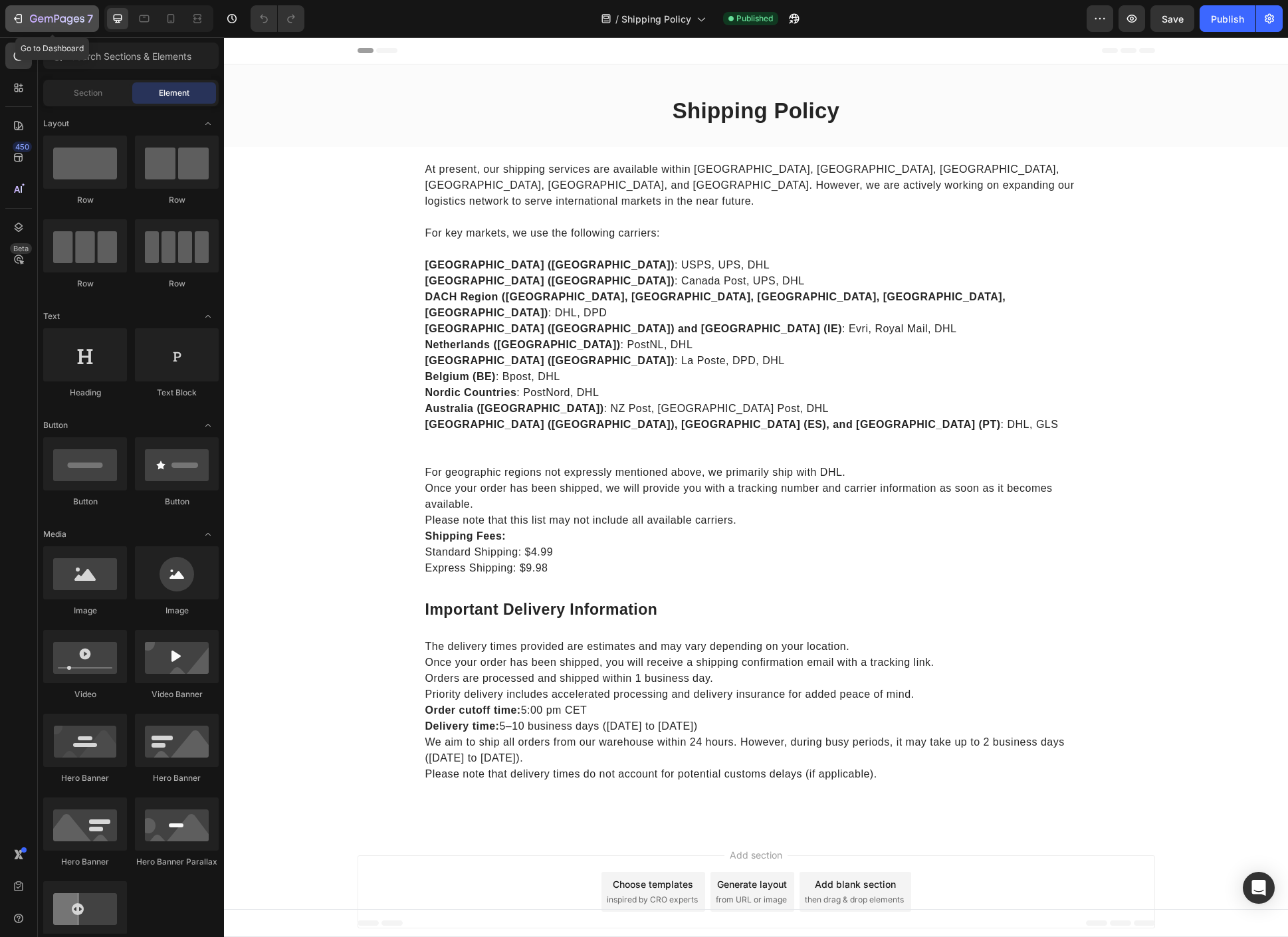
click at [24, 21] on div "7" at bounding box center [52, 18] width 82 height 16
